Goal: Information Seeking & Learning: Learn about a topic

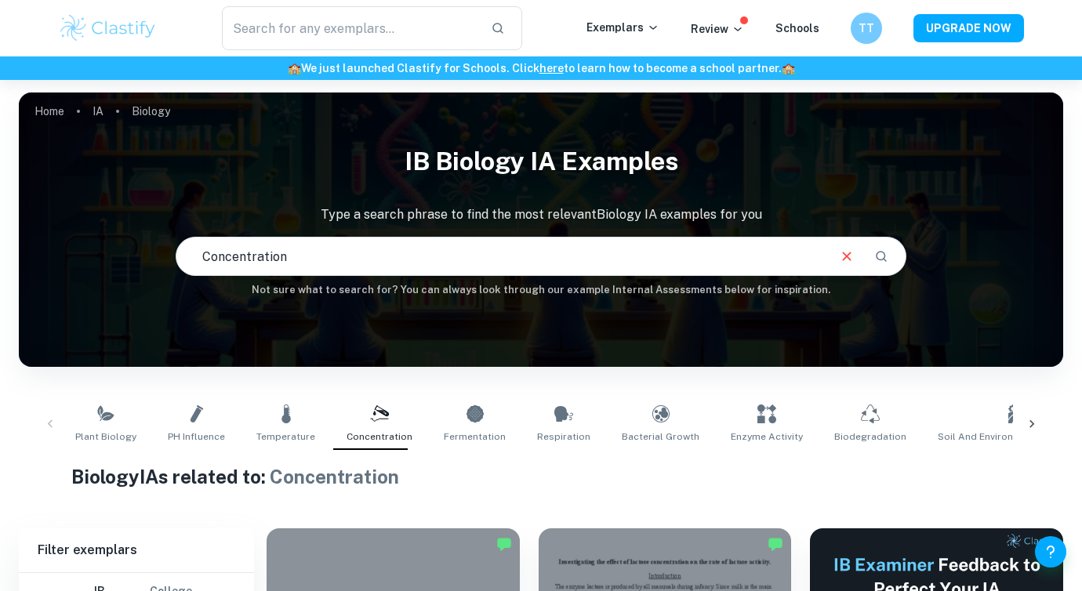
drag, startPoint x: 303, startPoint y: 262, endPoint x: 51, endPoint y: 255, distance: 252.5
click at [51, 255] on div "IB Biology IA examples Type a search phrase to find the most relevant Biology I…" at bounding box center [541, 216] width 1044 height 161
type input "amylase activity"
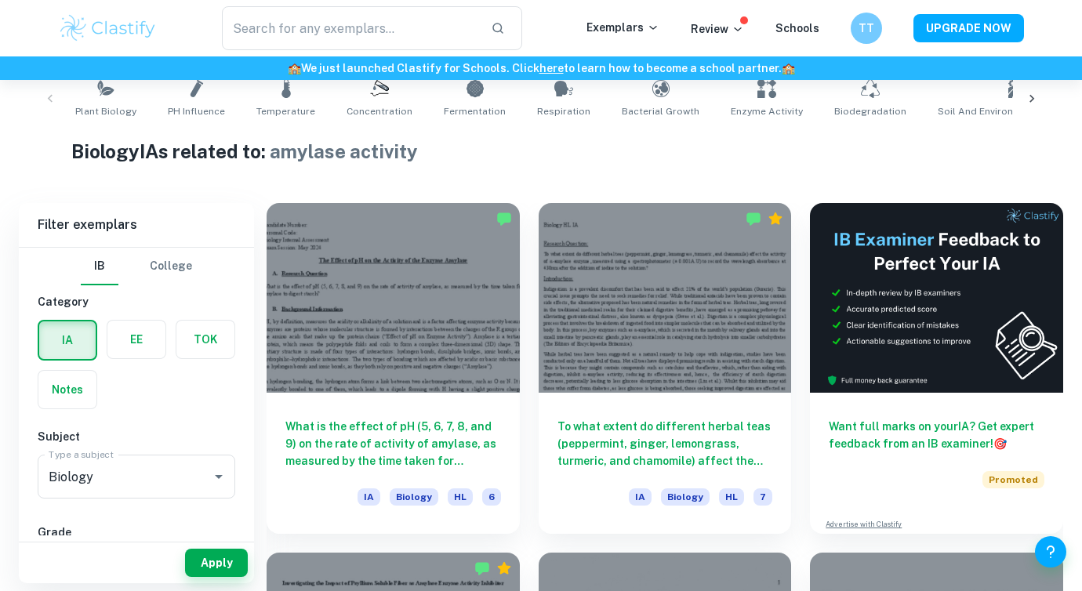
scroll to position [330, 0]
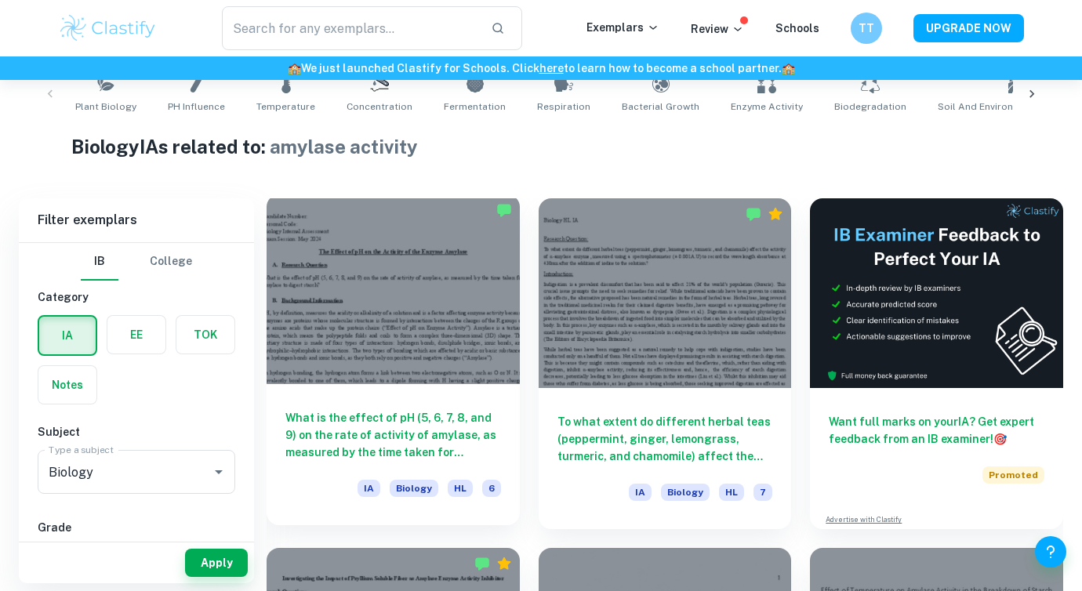
click at [413, 393] on div "What is the effect of pH (5, 6, 7, 8, and 9) on the rate of activity of amylase…" at bounding box center [392, 454] width 253 height 141
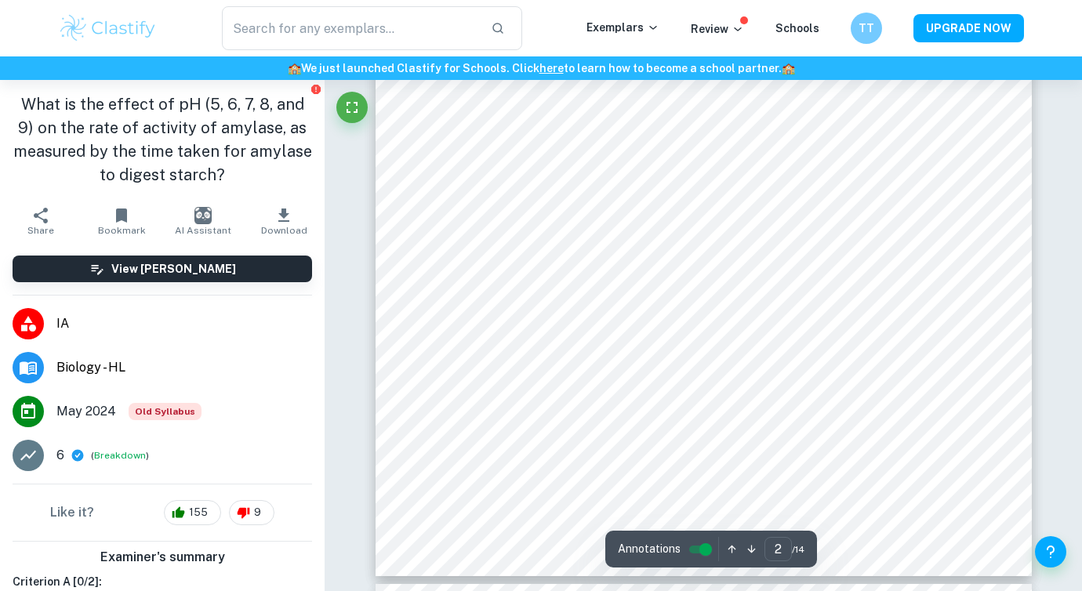
scroll to position [1399, 0]
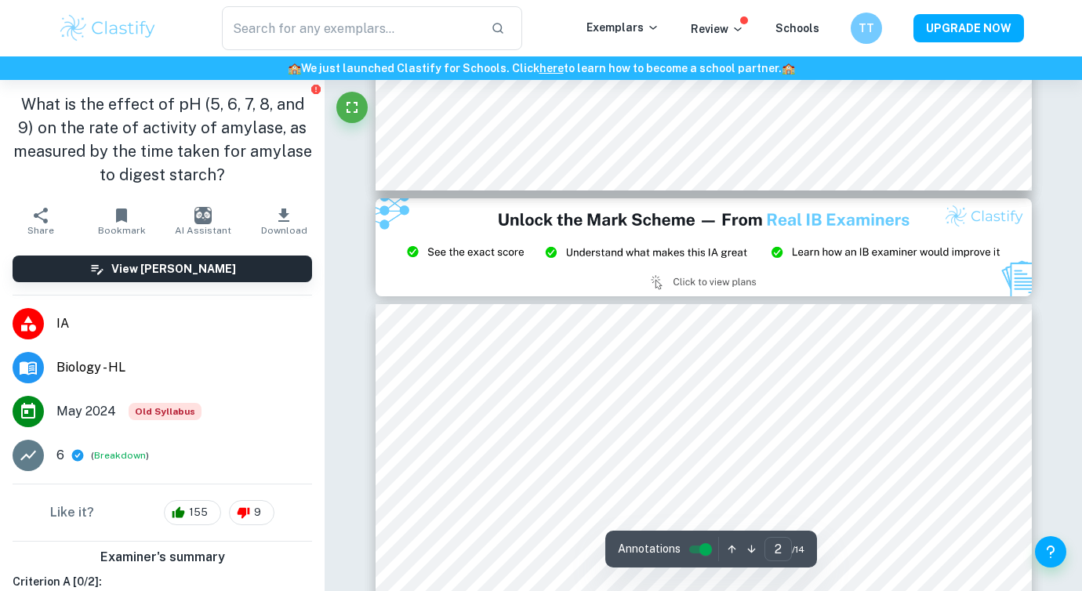
type input "3"
